Goal: Task Accomplishment & Management: Manage account settings

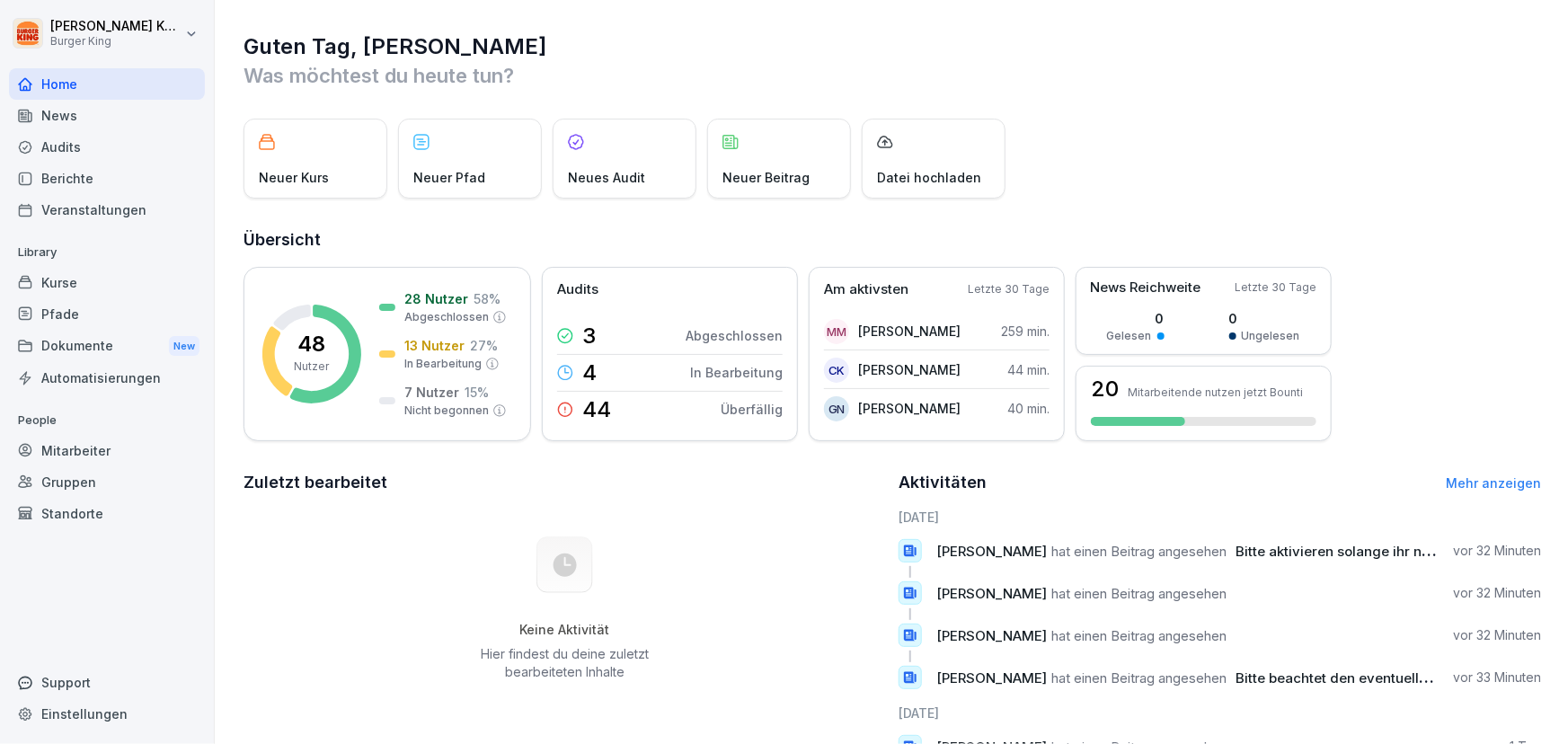
click at [77, 464] on div "Mitarbeiter" at bounding box center [107, 451] width 196 height 32
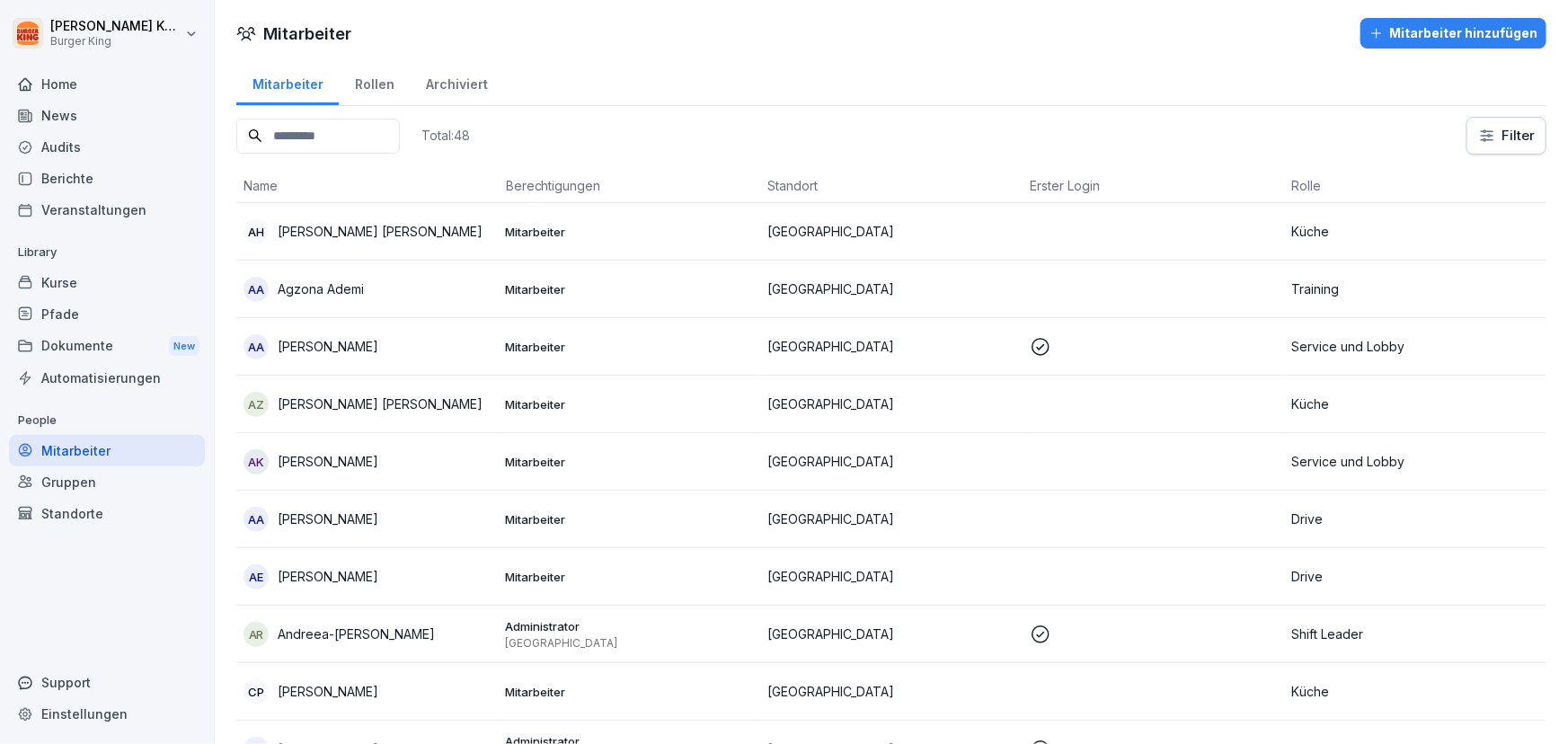
click at [257, 131] on icon at bounding box center [255, 135] width 13 height 13
click at [278, 144] on input at bounding box center [318, 136] width 164 height 36
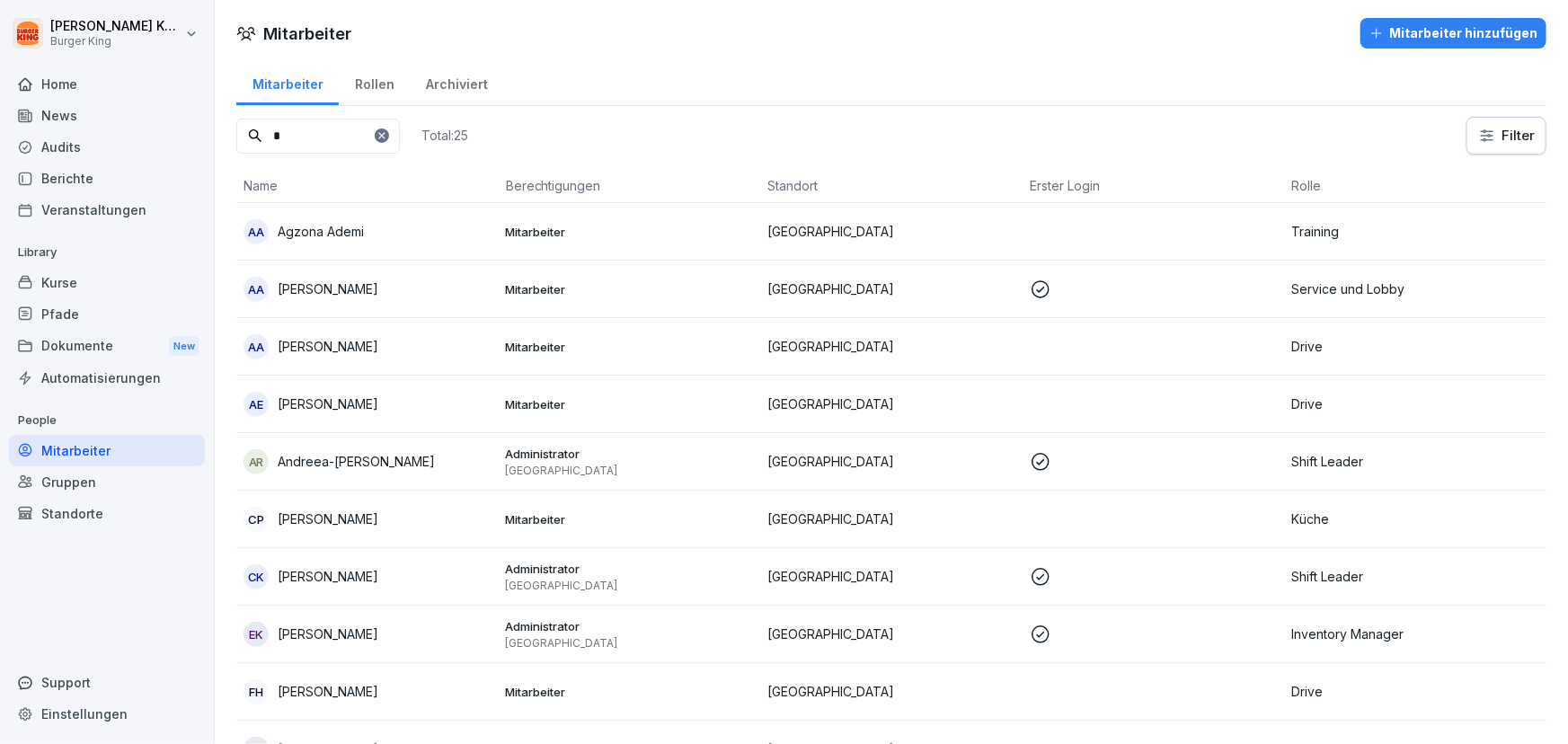
type input "*"
click at [394, 251] on td "AA Agzona Ademi" at bounding box center [367, 232] width 262 height 57
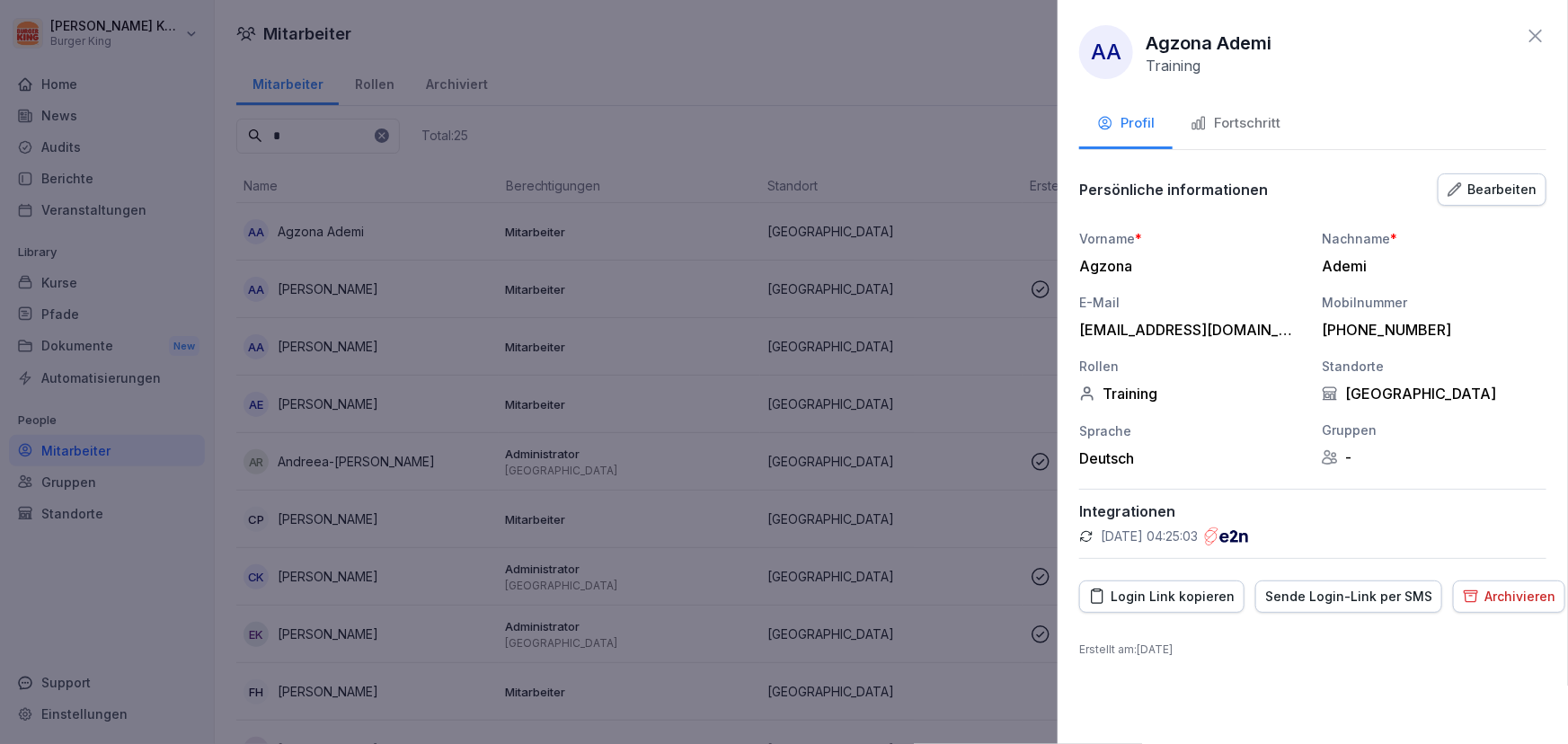
click at [1485, 188] on div "Bearbeiten" at bounding box center [1492, 189] width 89 height 20
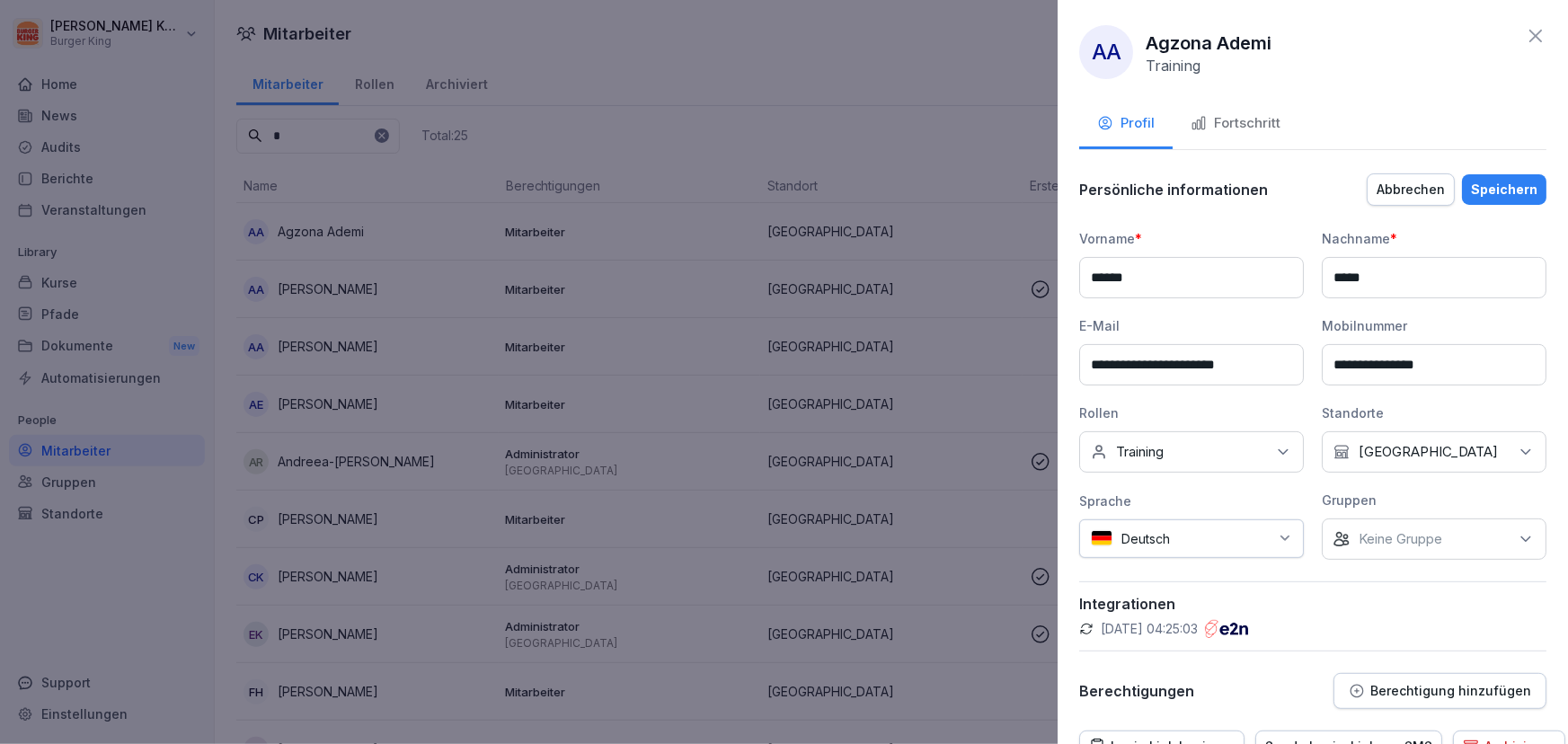
click at [1099, 276] on input "******" at bounding box center [1192, 277] width 225 height 41
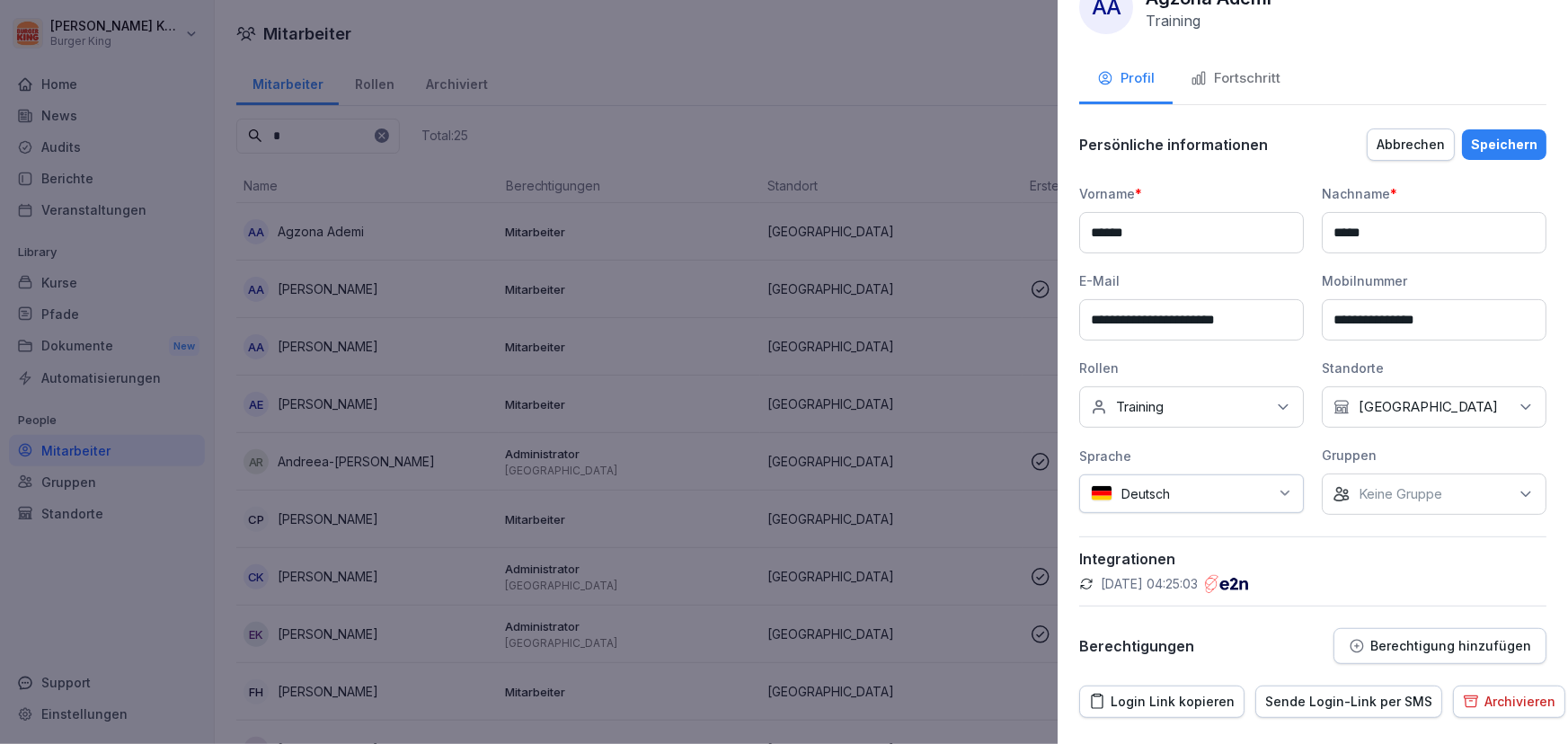
scroll to position [86, 0]
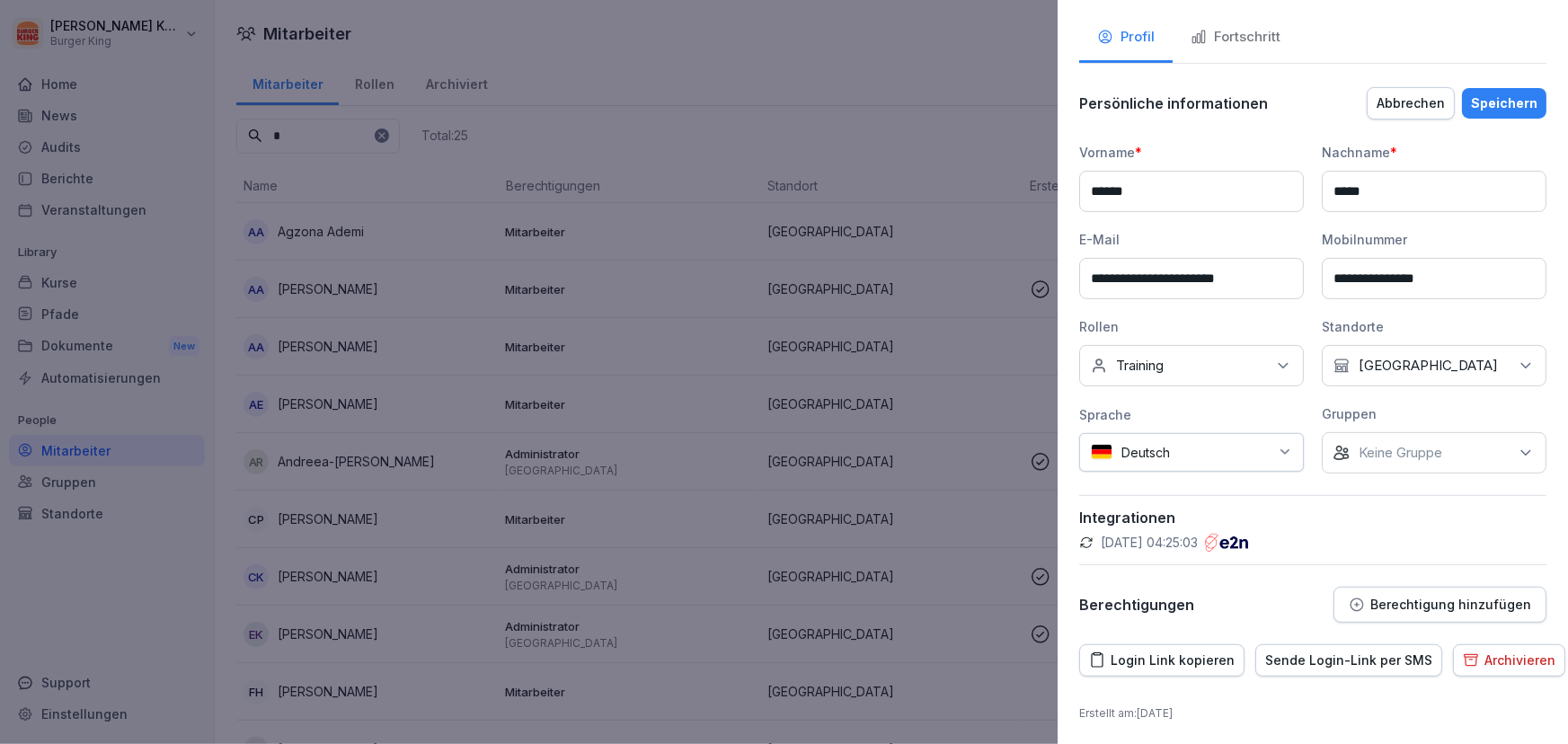
type input "******"
click at [1500, 88] on button "Speichern" at bounding box center [1504, 103] width 85 height 31
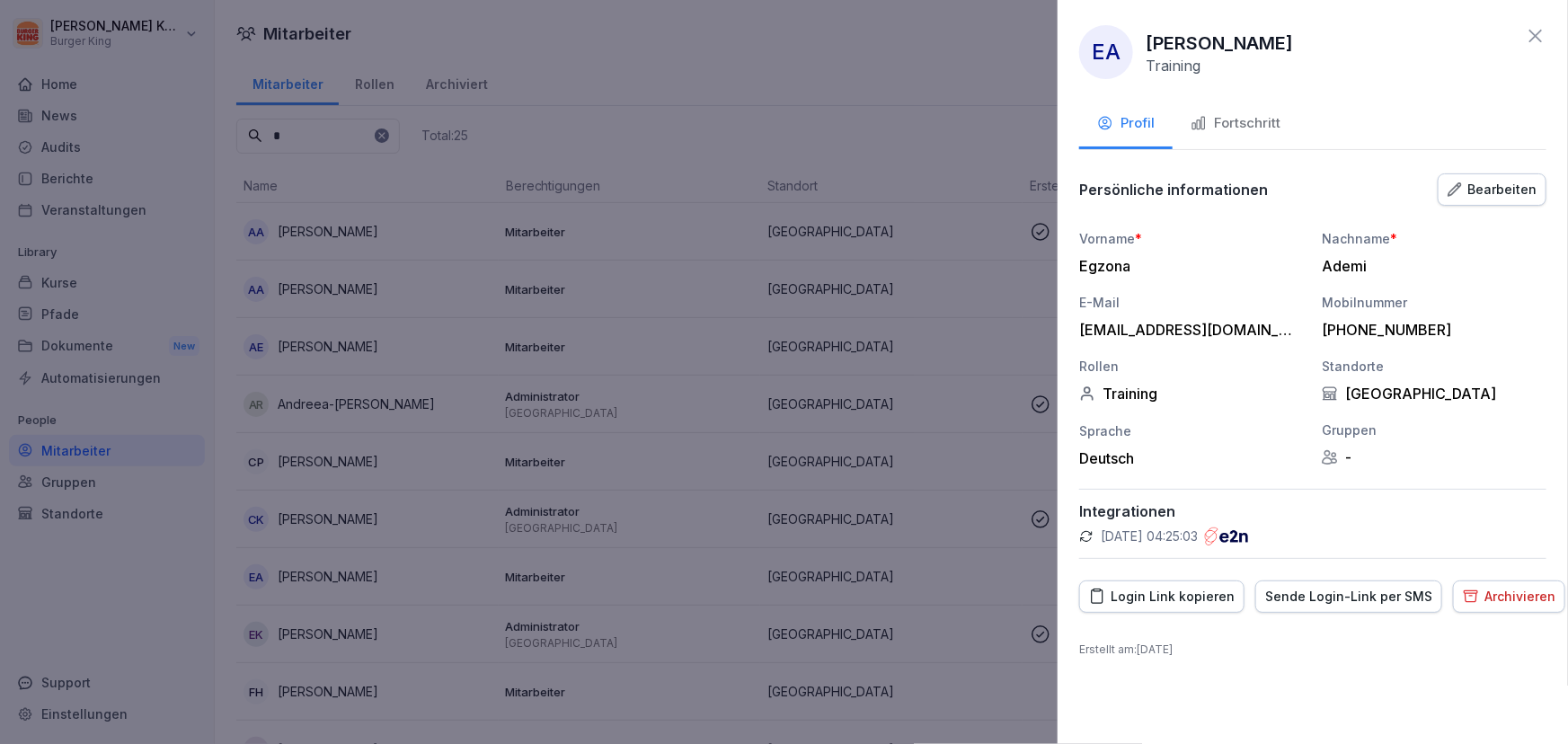
click at [1194, 606] on button "Login Link kopieren" at bounding box center [1162, 596] width 166 height 33
